Goal: Browse casually: Explore the website without a specific task or goal

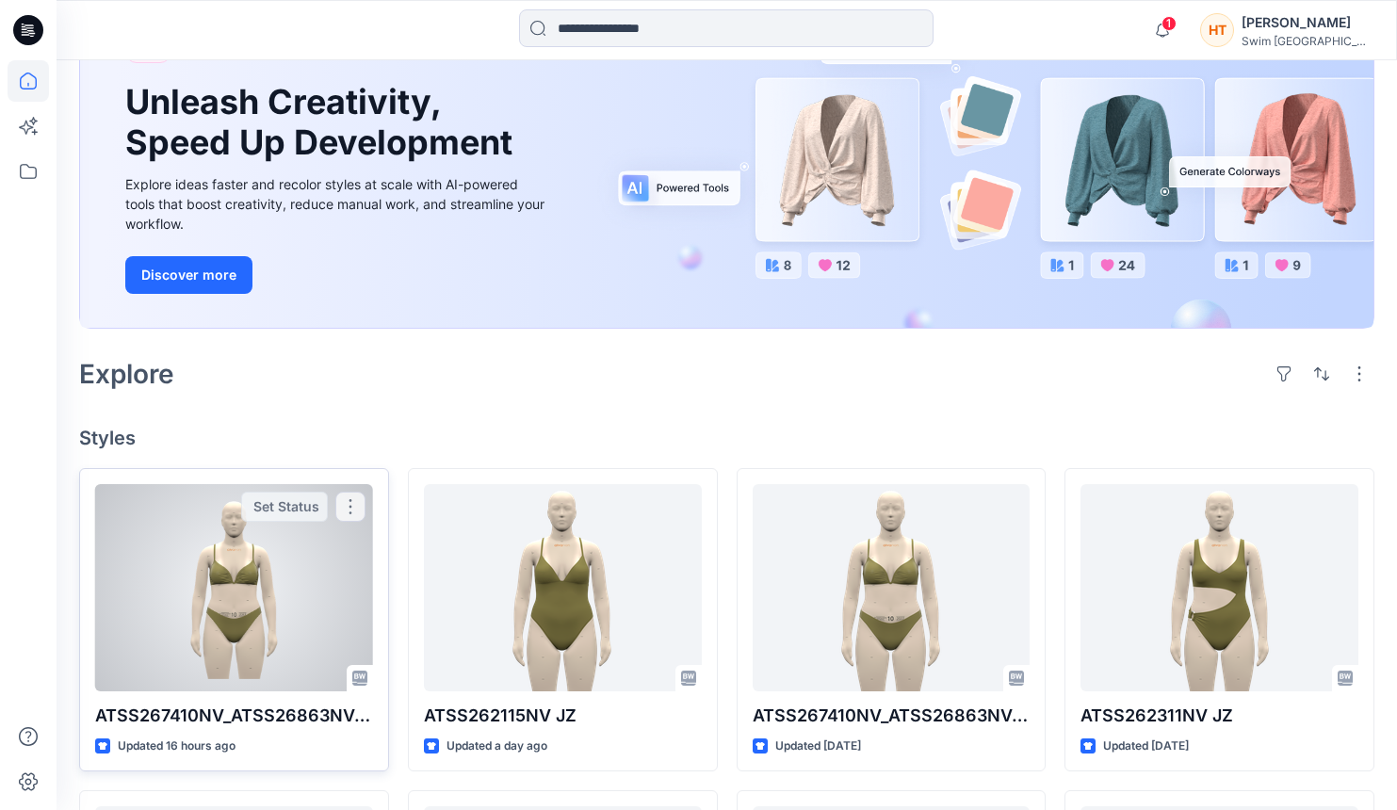
scroll to position [283, 0]
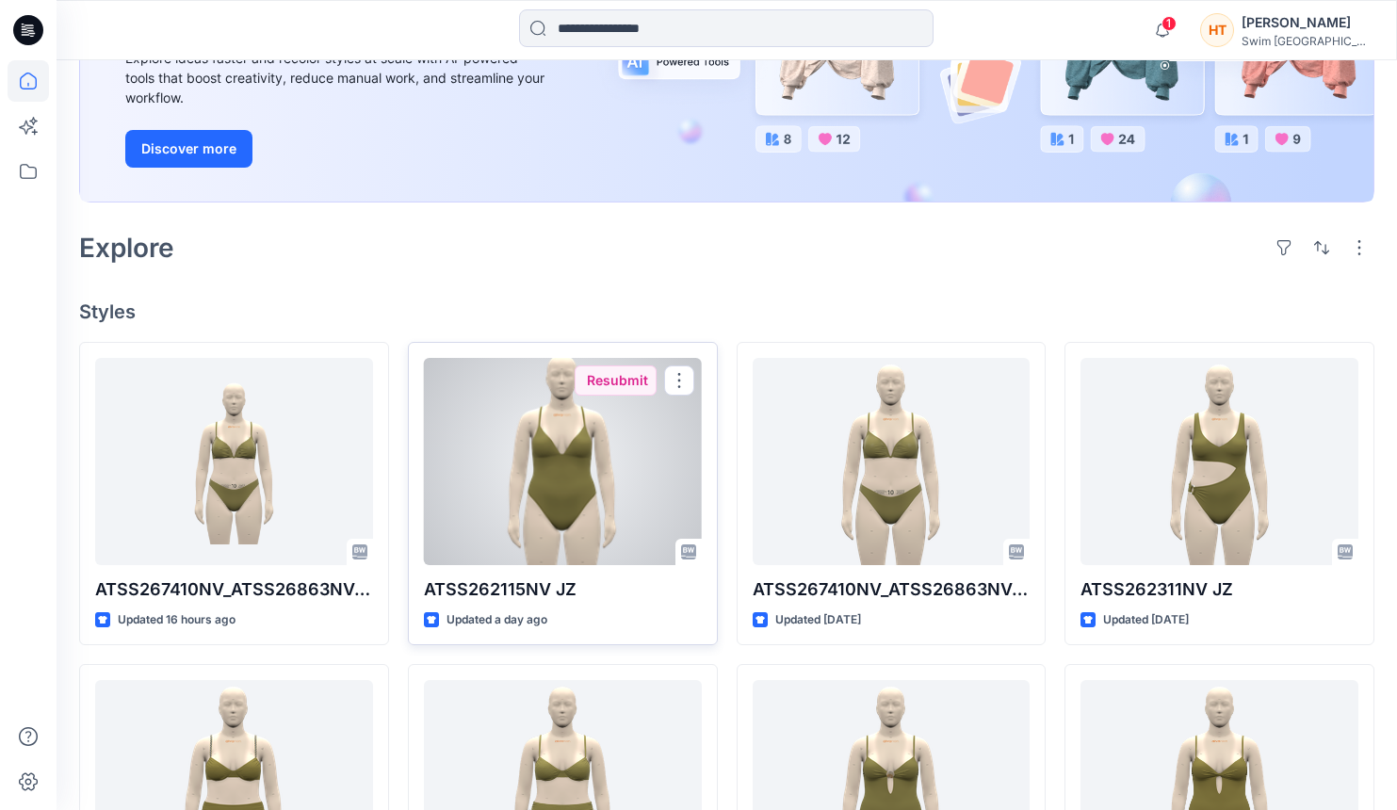
click at [571, 471] on div at bounding box center [563, 461] width 278 height 207
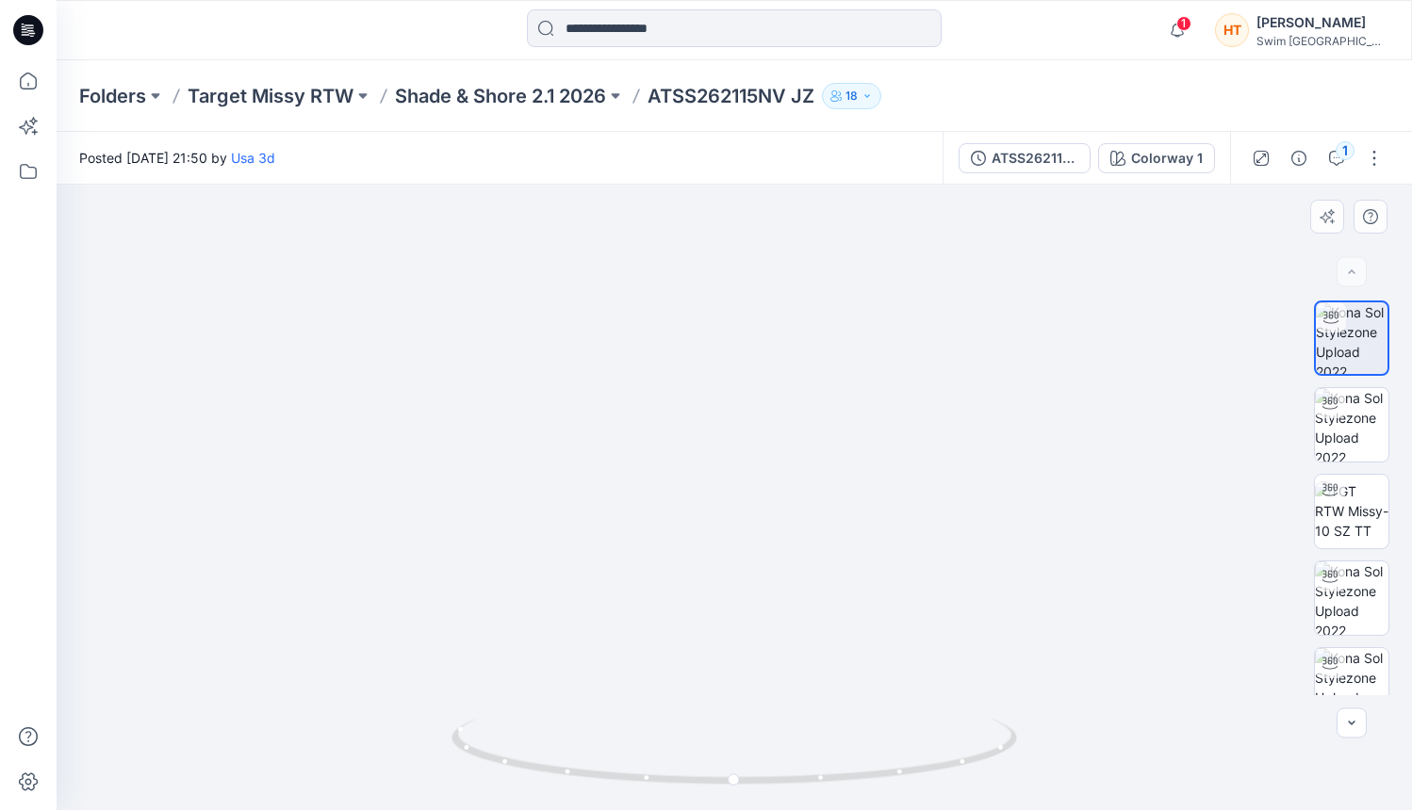
drag, startPoint x: 817, startPoint y: 471, endPoint x: 811, endPoint y: 462, distance: 11.0
click at [811, 462] on img at bounding box center [735, 446] width 408 height 728
drag, startPoint x: 738, startPoint y: 783, endPoint x: 485, endPoint y: 730, distance: 258.0
click at [485, 730] on icon at bounding box center [736, 754] width 570 height 71
click at [1353, 586] on img at bounding box center [1350, 598] width 73 height 73
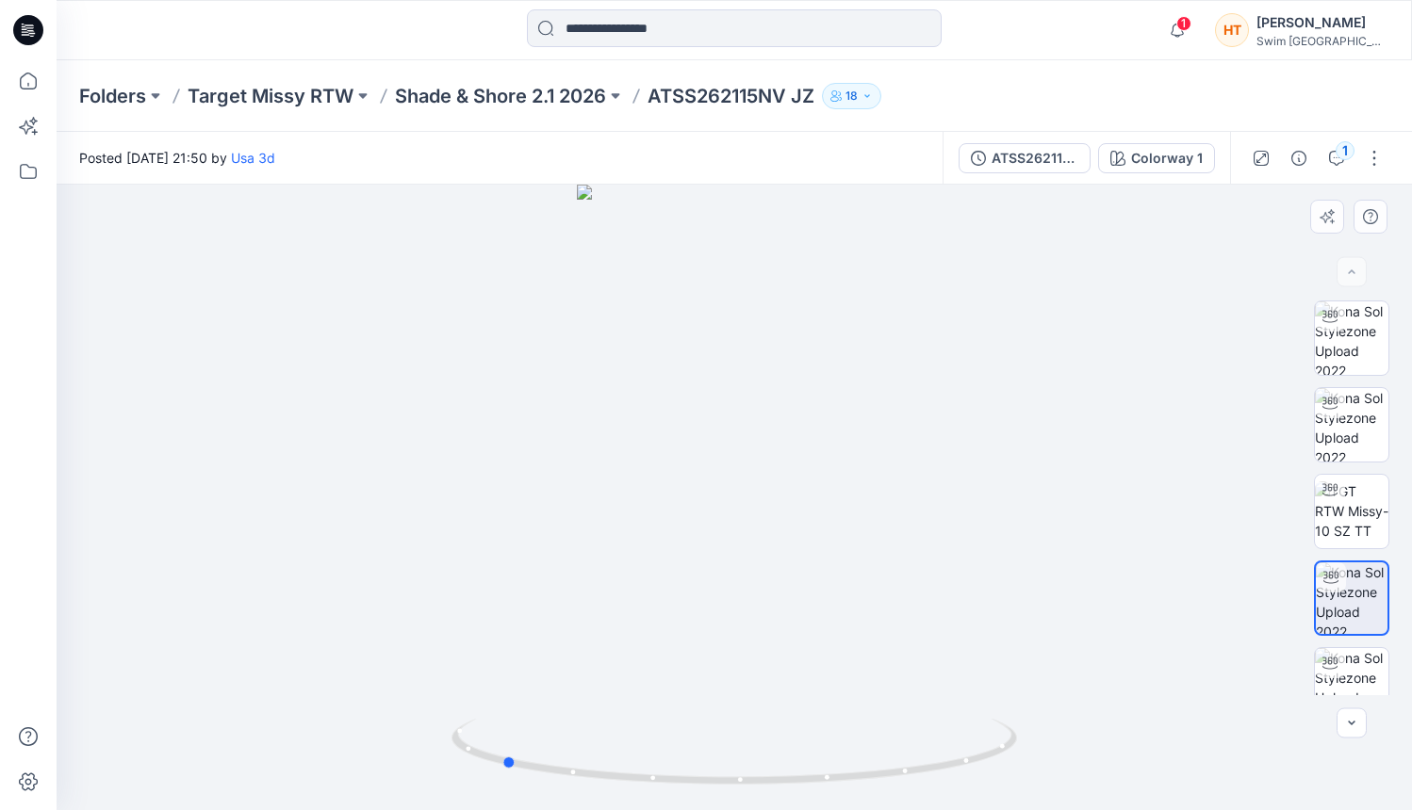
drag, startPoint x: 733, startPoint y: 777, endPoint x: 1066, endPoint y: 731, distance: 335.8
click at [1066, 731] on div at bounding box center [734, 498] width 1355 height 626
drag, startPoint x: 869, startPoint y: 654, endPoint x: 846, endPoint y: 550, distance: 106.1
click at [846, 550] on div at bounding box center [734, 498] width 1355 height 626
click at [847, 551] on div at bounding box center [734, 498] width 1355 height 626
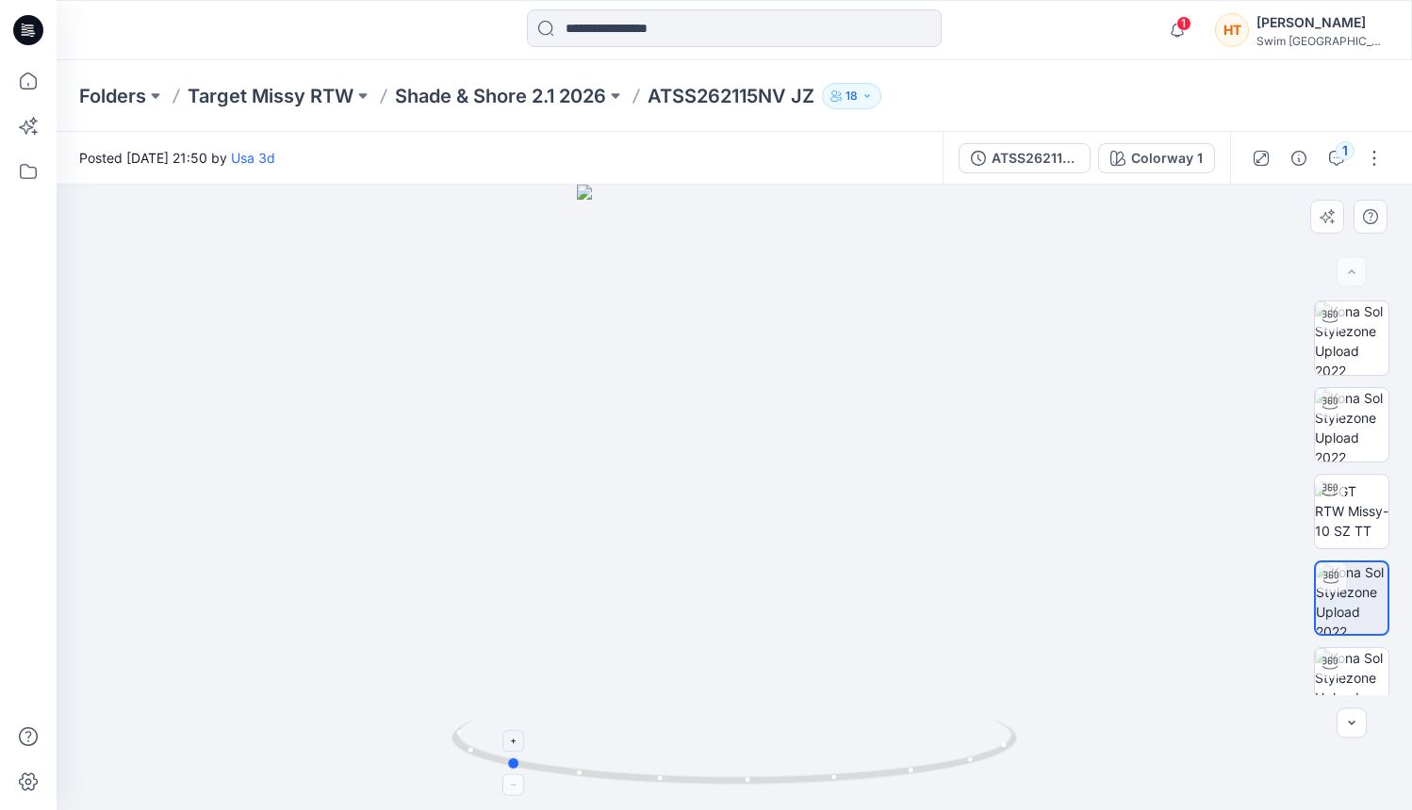
drag, startPoint x: 788, startPoint y: 788, endPoint x: 815, endPoint y: 788, distance: 27.3
click at [815, 788] on icon at bounding box center [736, 754] width 570 height 71
click at [975, 622] on div at bounding box center [734, 498] width 1355 height 626
